Goal: Task Accomplishment & Management: Manage account settings

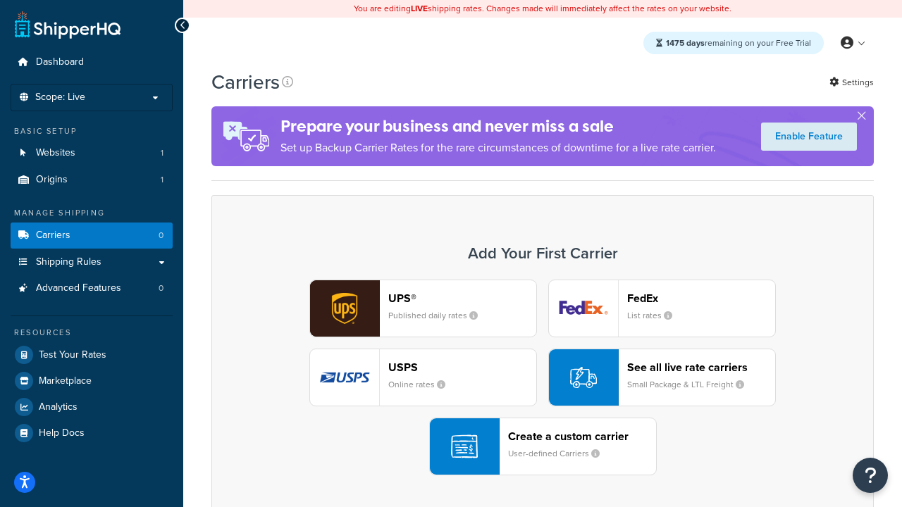
click at [543, 378] on div "UPS® Published daily rates FedEx List rates USPS Online rates See all live rate…" at bounding box center [542, 378] width 633 height 196
click at [701, 299] on header "FedEx" at bounding box center [701, 298] width 148 height 13
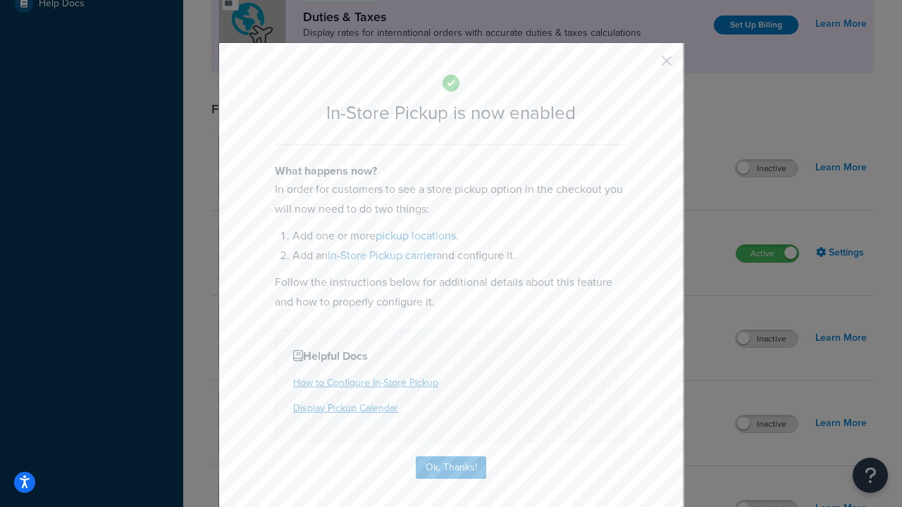
click at [646, 66] on button "button" at bounding box center [646, 66] width 4 height 4
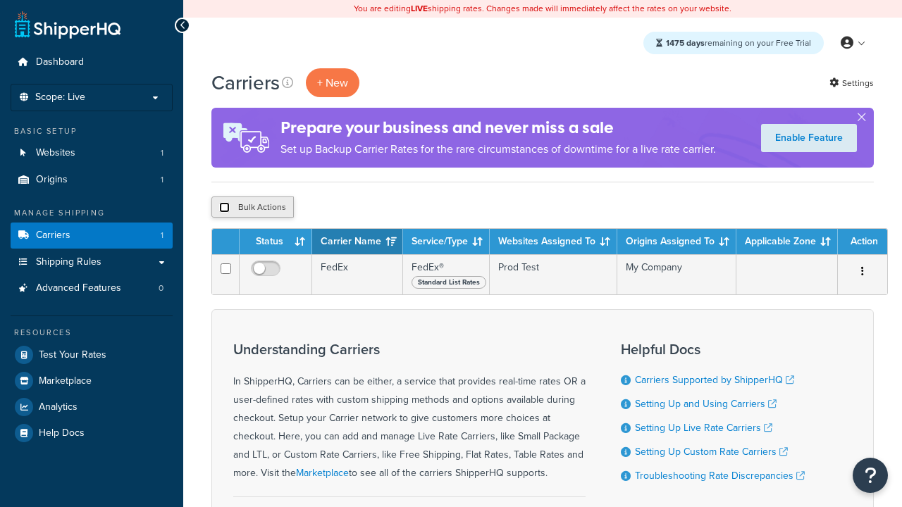
click at [224, 208] on input "checkbox" at bounding box center [224, 207] width 11 height 11
checkbox input "true"
click at [0, 0] on button "Delete" at bounding box center [0, 0] width 0 height 0
